Goal: Task Accomplishment & Management: Use online tool/utility

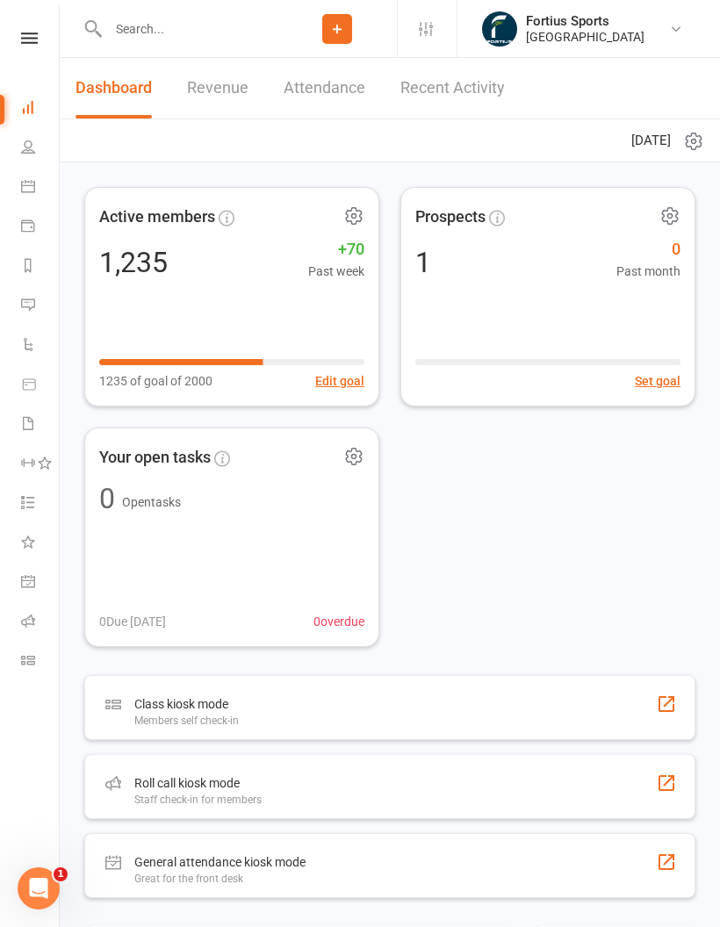
click at [35, 617] on link "Roll call" at bounding box center [41, 623] width 40 height 40
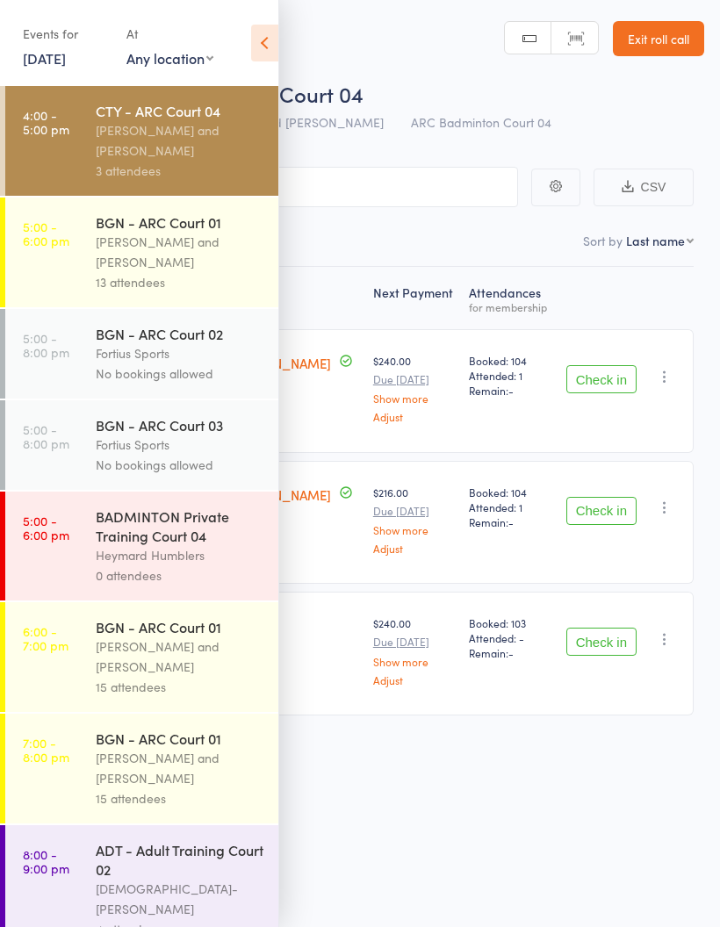
click at [204, 153] on div "[PERSON_NAME] and [PERSON_NAME]" at bounding box center [180, 140] width 168 height 40
click at [162, 150] on div "[PERSON_NAME] and [PERSON_NAME]" at bounding box center [180, 140] width 168 height 40
click at [277, 40] on icon at bounding box center [264, 43] width 27 height 37
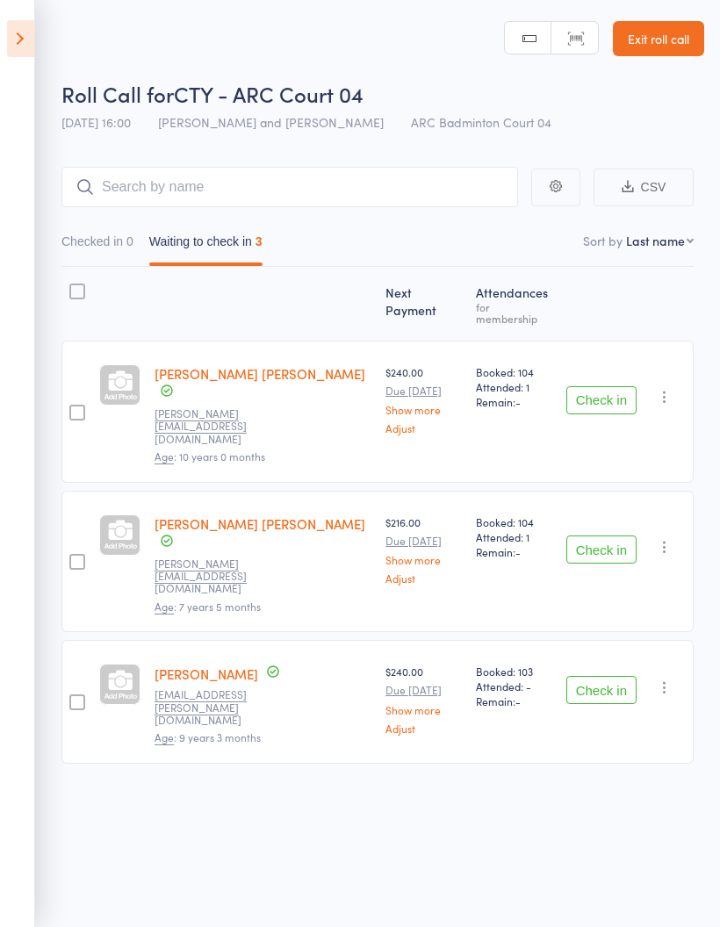
click at [603, 386] on button "Check in" at bounding box center [601, 400] width 70 height 28
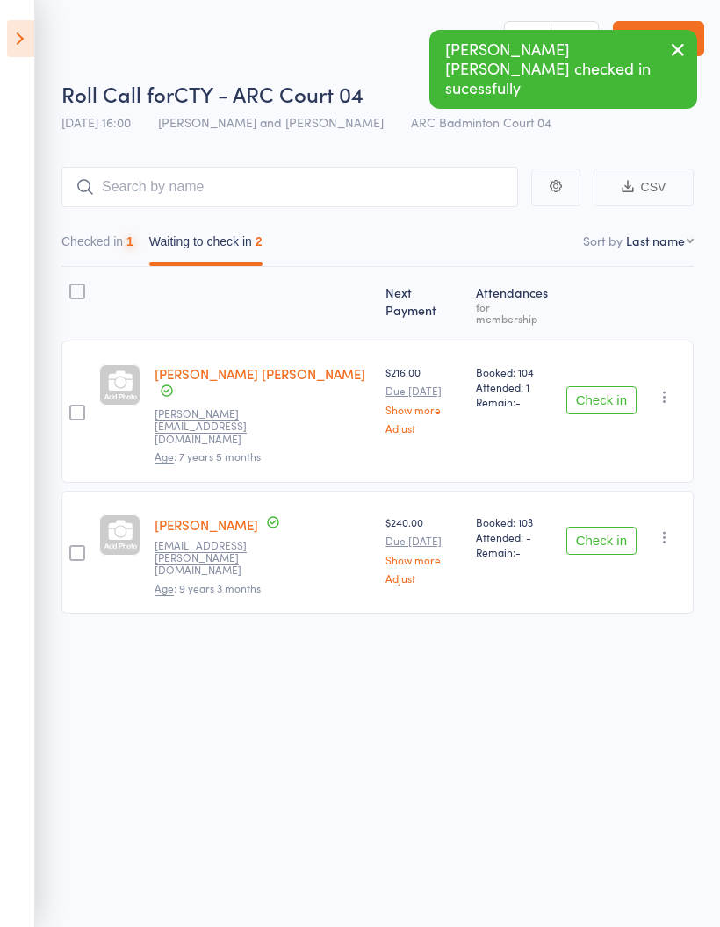
click at [612, 527] on button "Check in" at bounding box center [601, 541] width 70 height 28
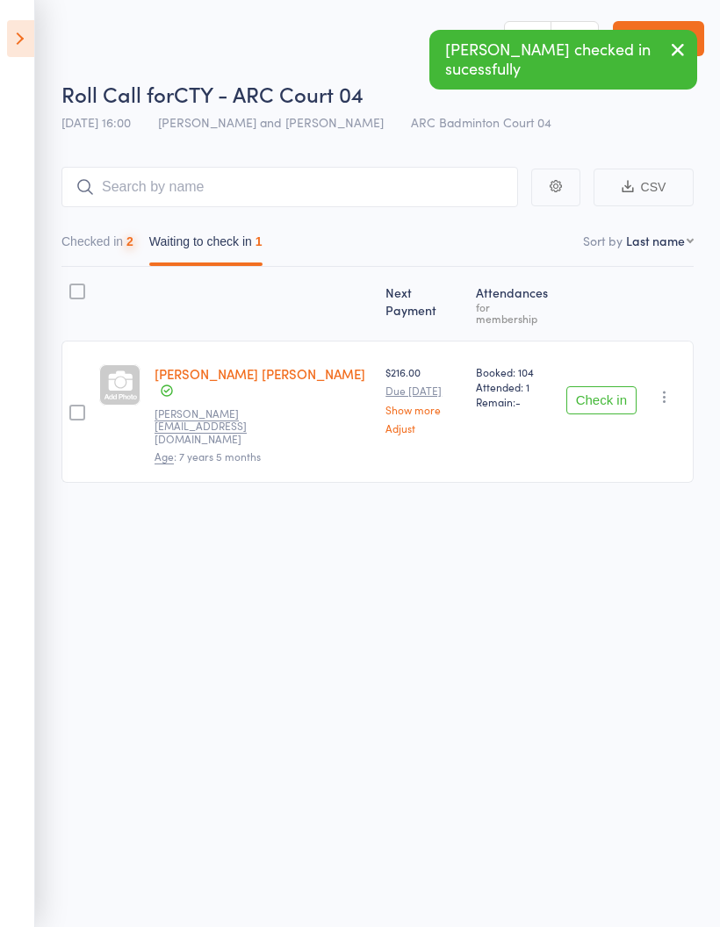
click at [599, 386] on button "Check in" at bounding box center [601, 400] width 70 height 28
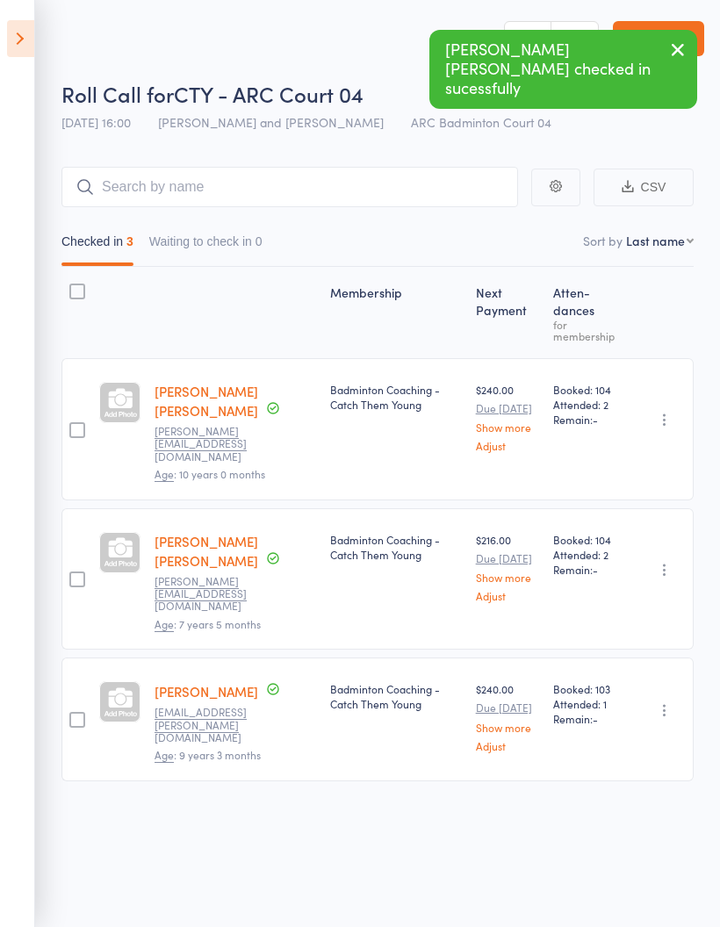
click at [233, 241] on button "Waiting to check in 0" at bounding box center [205, 246] width 113 height 40
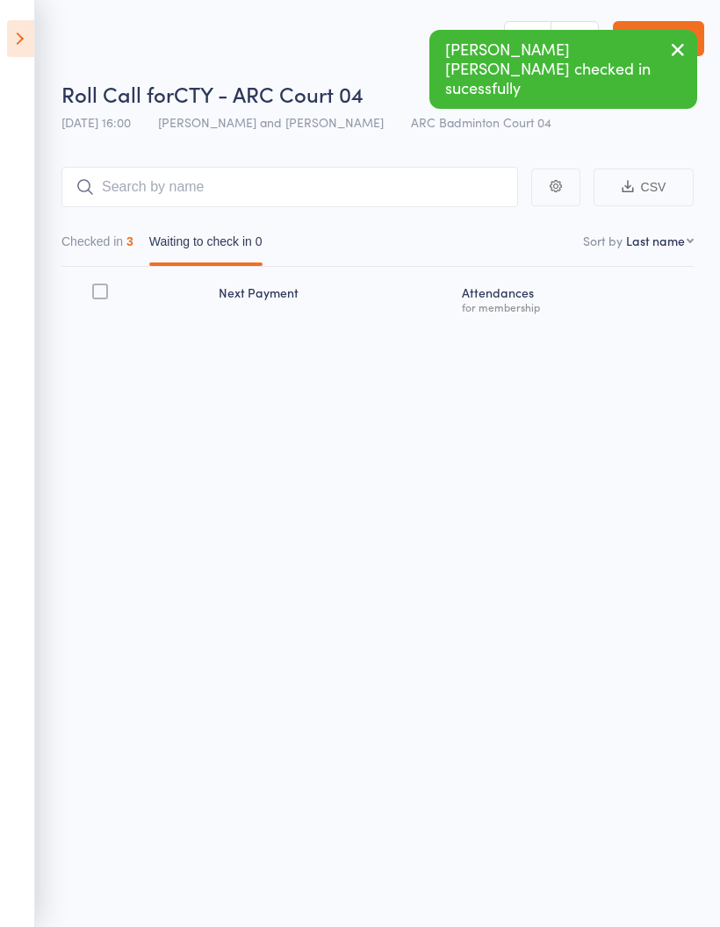
click at [108, 241] on button "Checked in 3" at bounding box center [97, 246] width 72 height 40
